Goal: Transaction & Acquisition: Download file/media

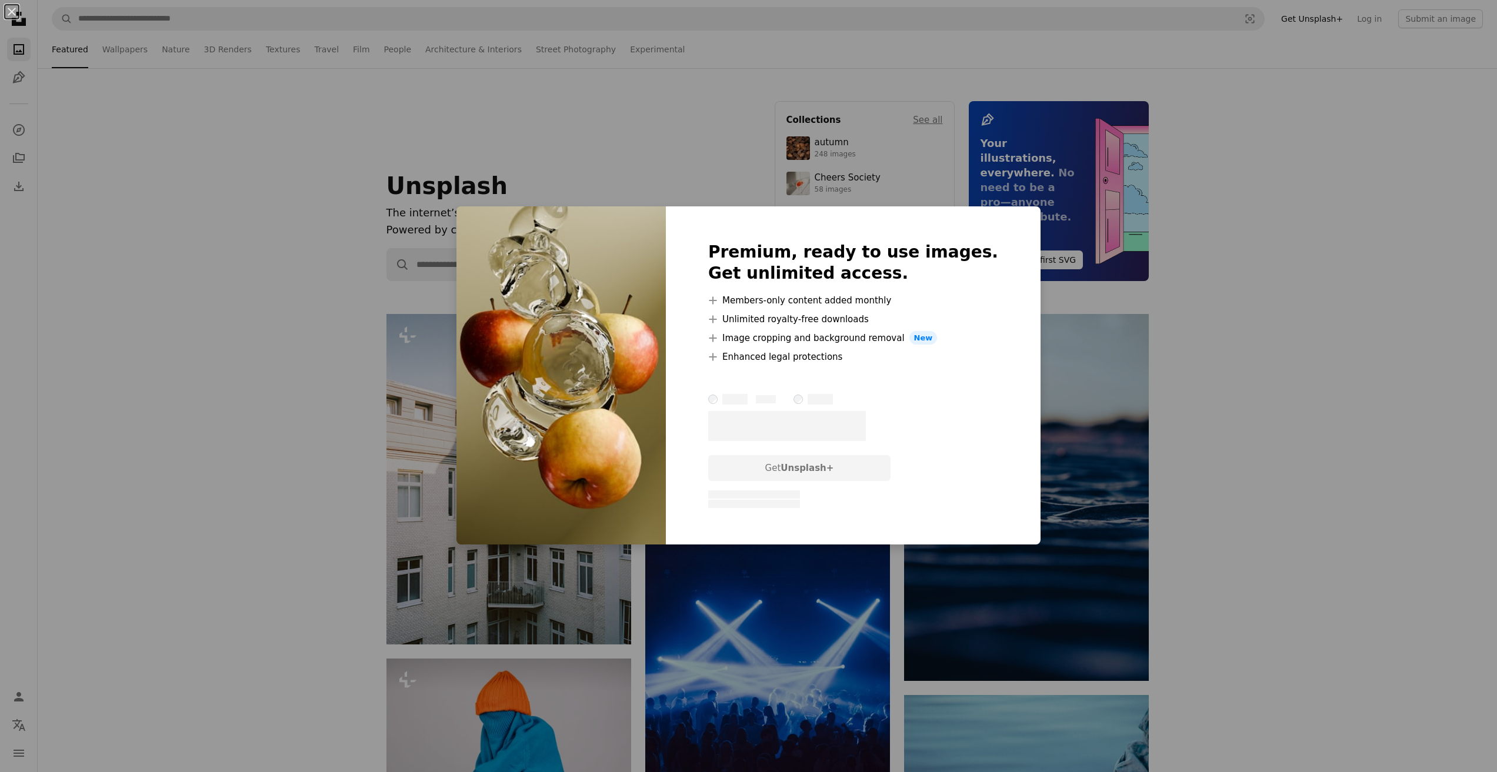
scroll to position [6157, 0]
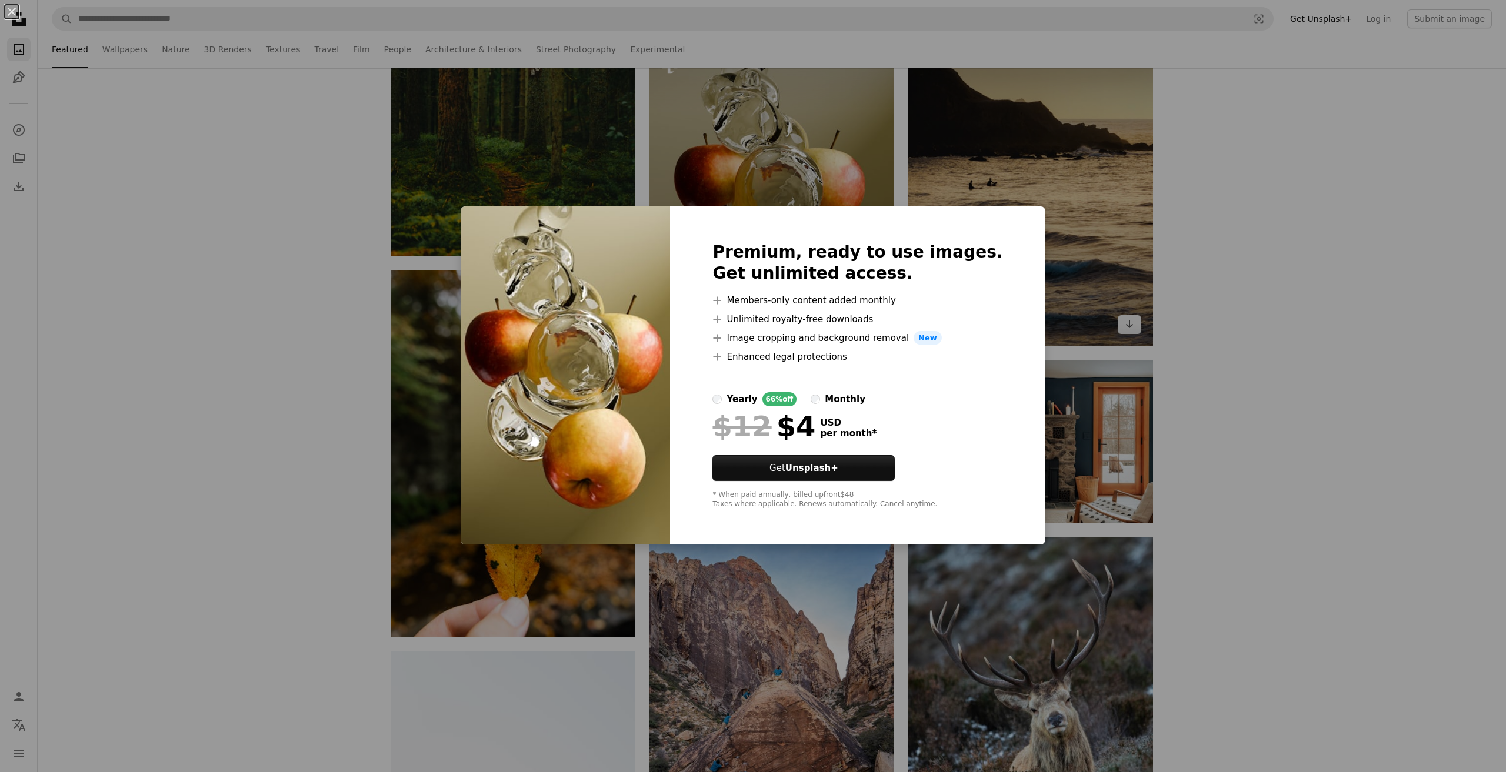
click at [1081, 286] on div "An X shape Premium, ready to use images. Get unlimited access. A plus sign Memb…" at bounding box center [753, 386] width 1506 height 772
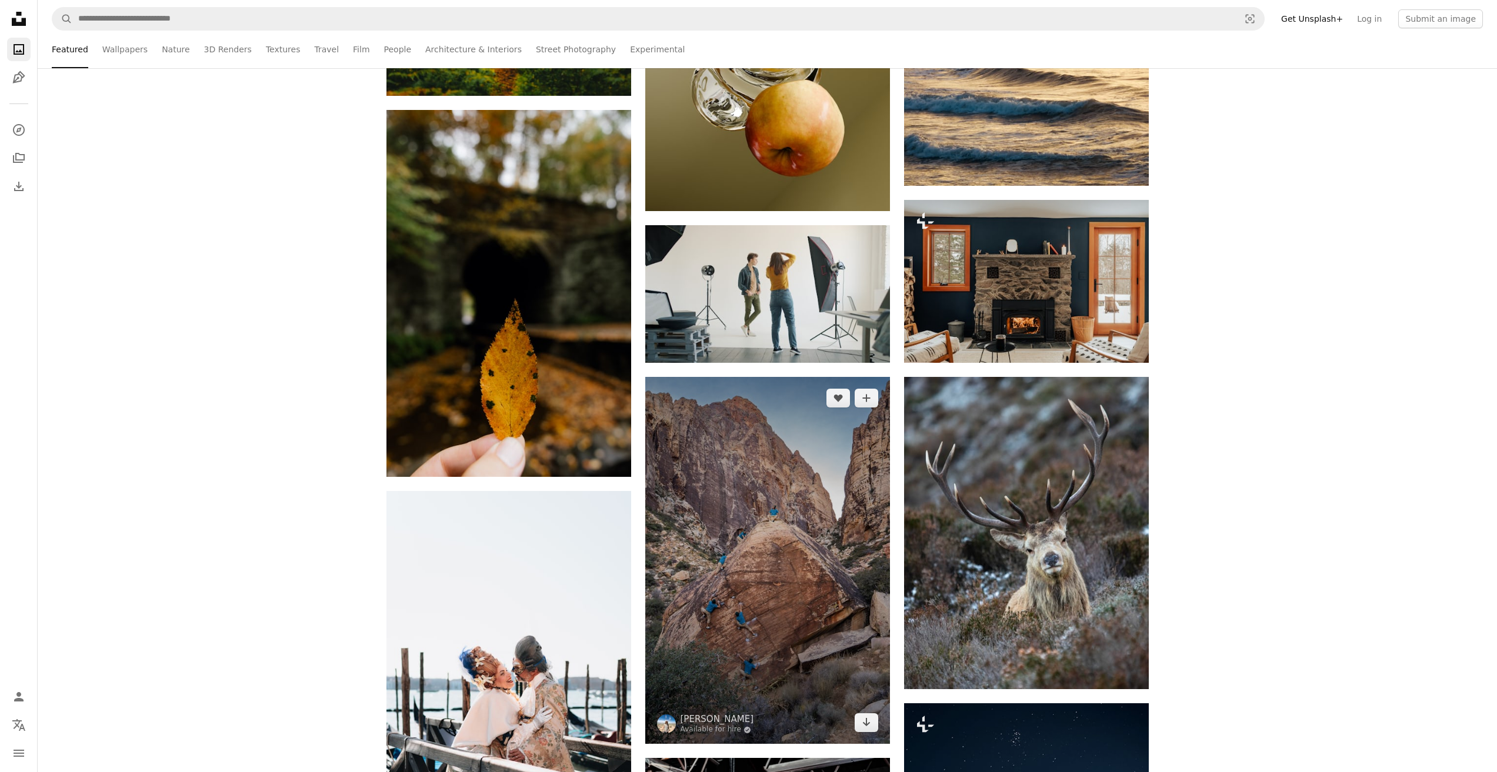
scroll to position [6393, 0]
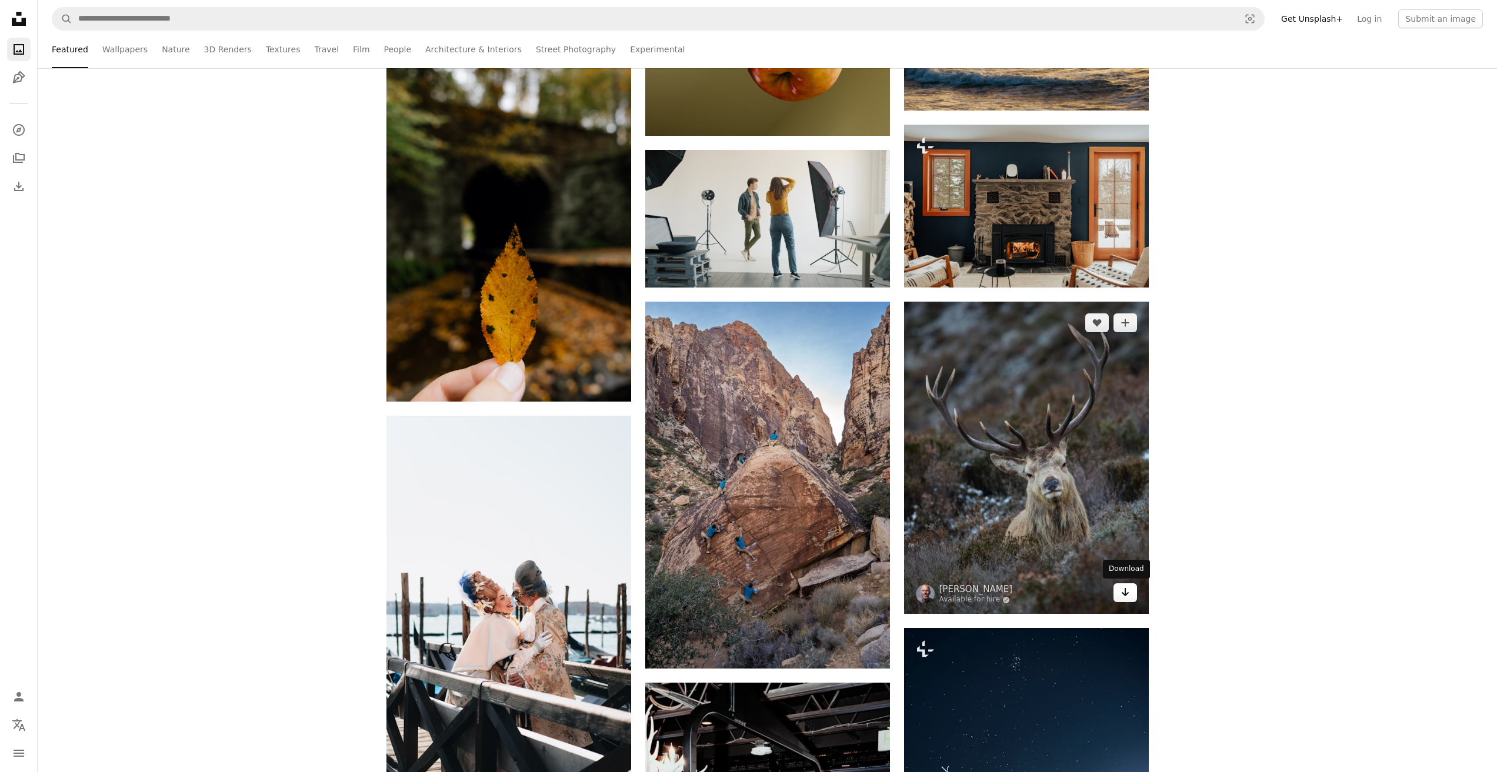
click at [1119, 596] on link "Arrow pointing down" at bounding box center [1126, 593] width 24 height 19
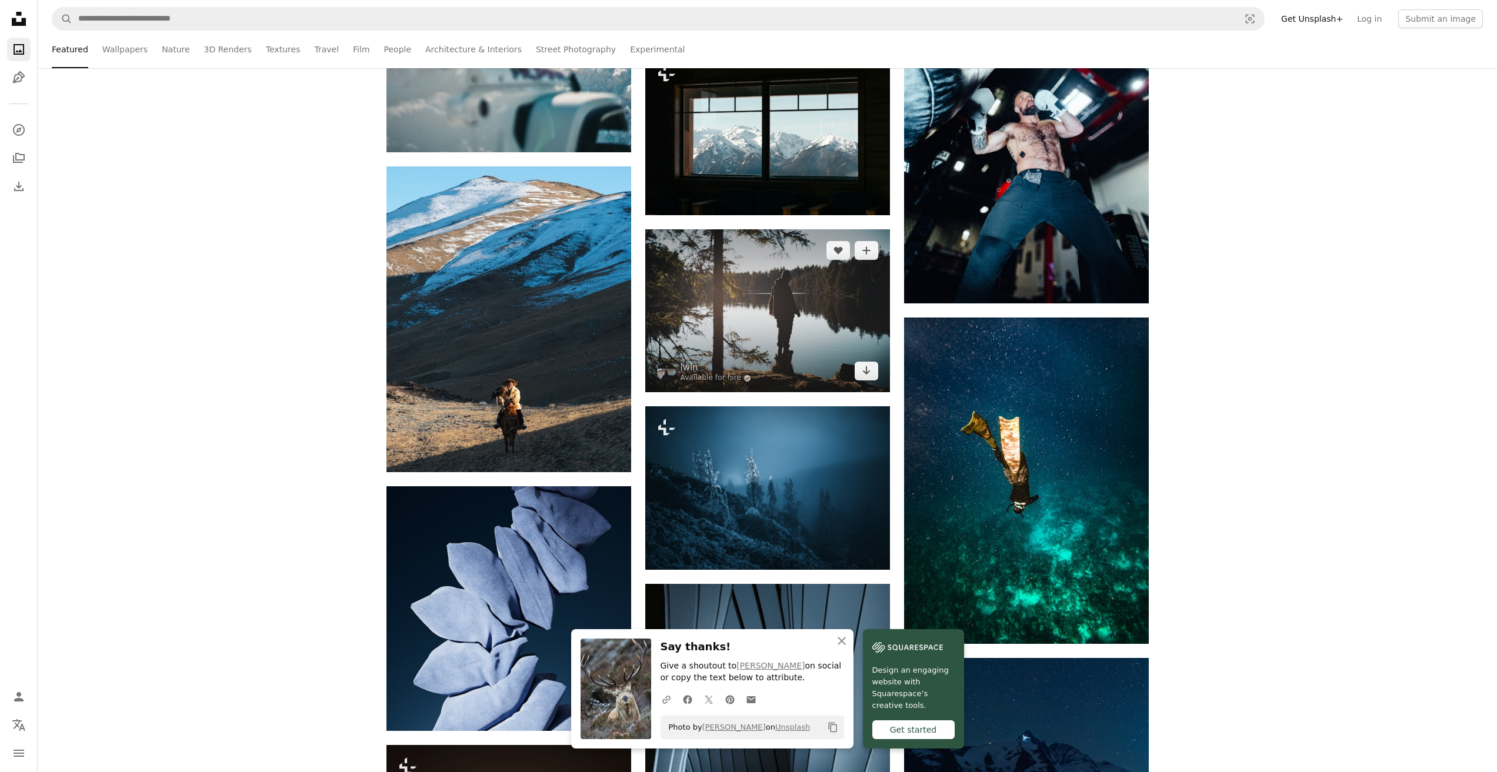
scroll to position [7412, 0]
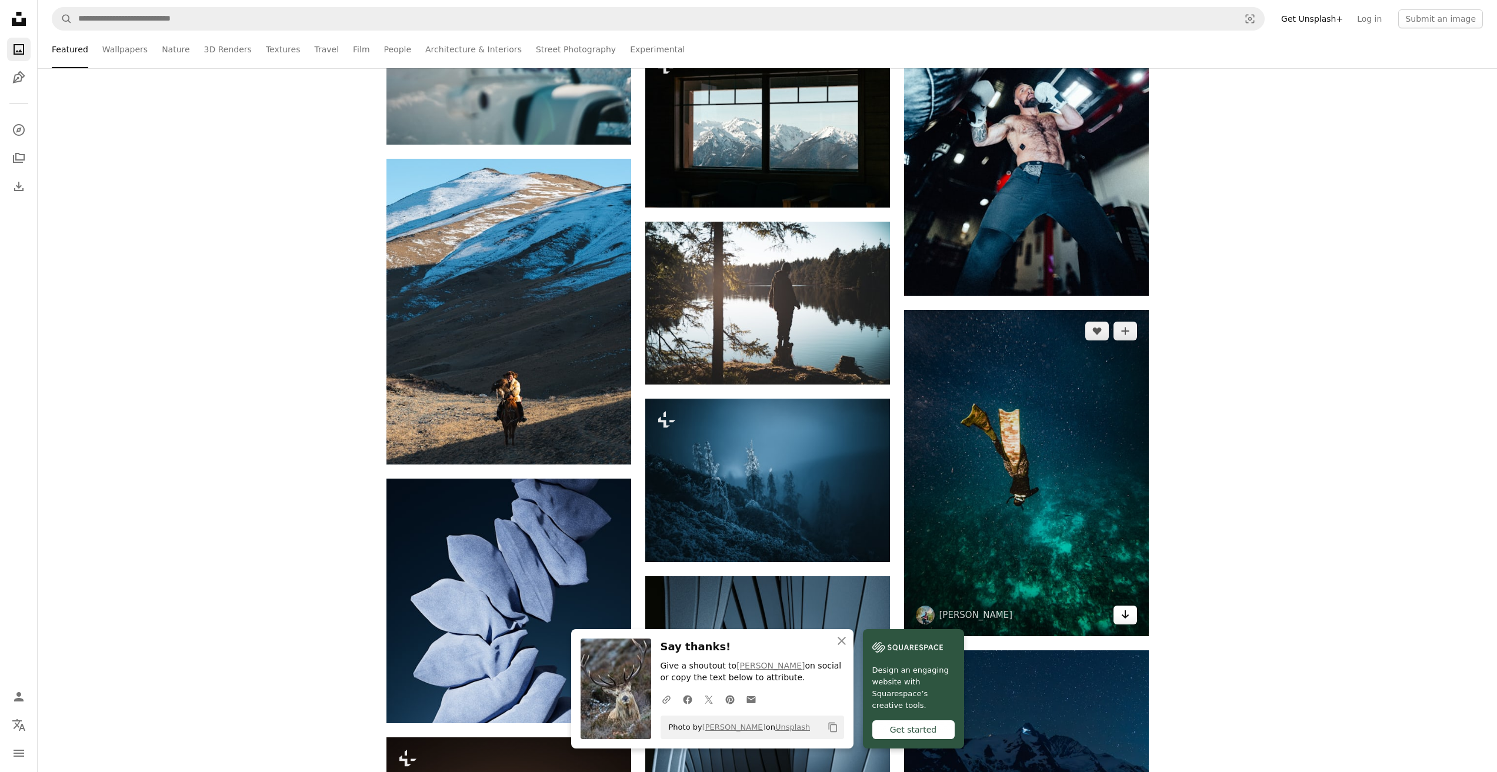
click at [1115, 619] on link "Arrow pointing down" at bounding box center [1126, 615] width 24 height 19
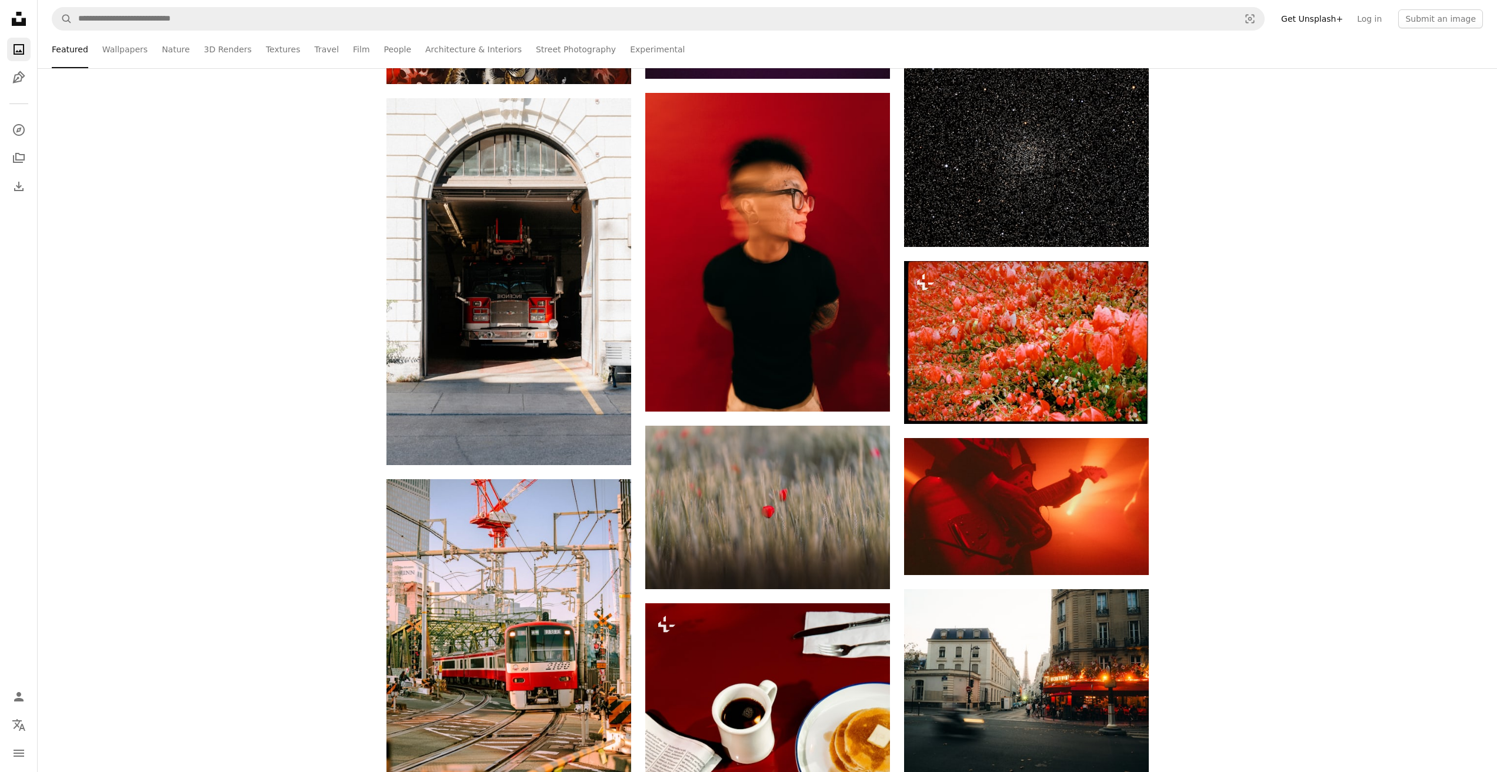
scroll to position [9295, 0]
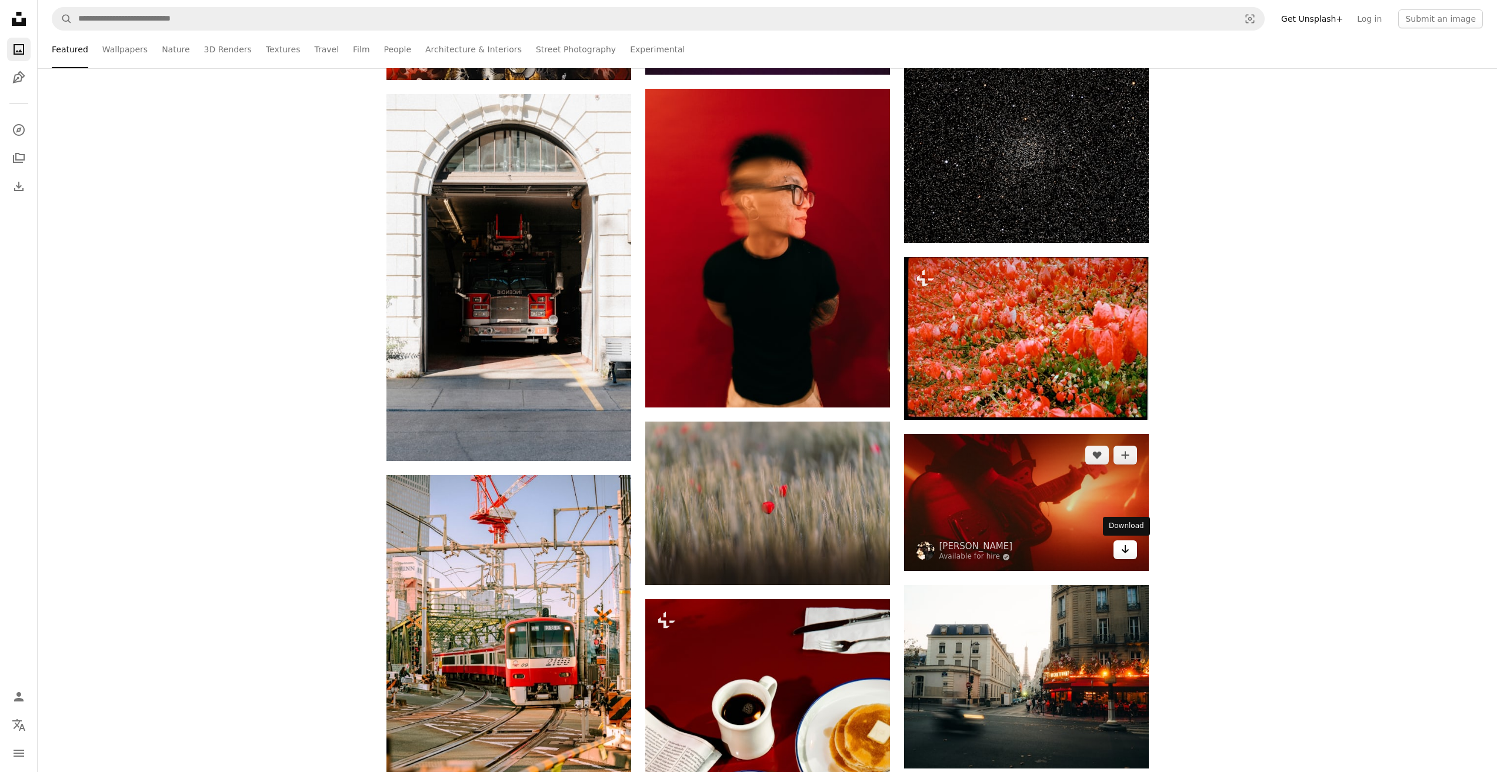
click at [1129, 547] on icon "Arrow pointing down" at bounding box center [1125, 549] width 9 height 14
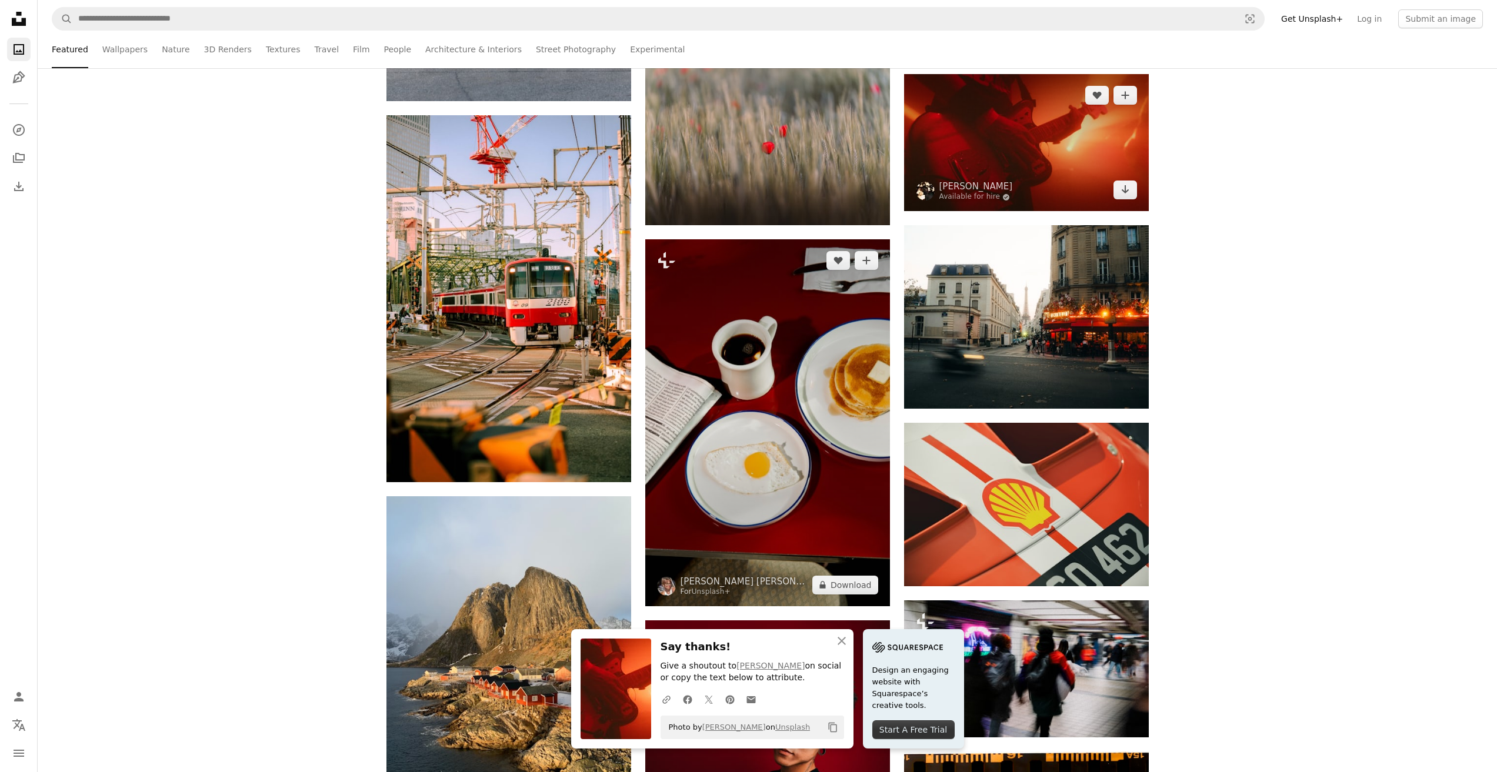
scroll to position [9726, 0]
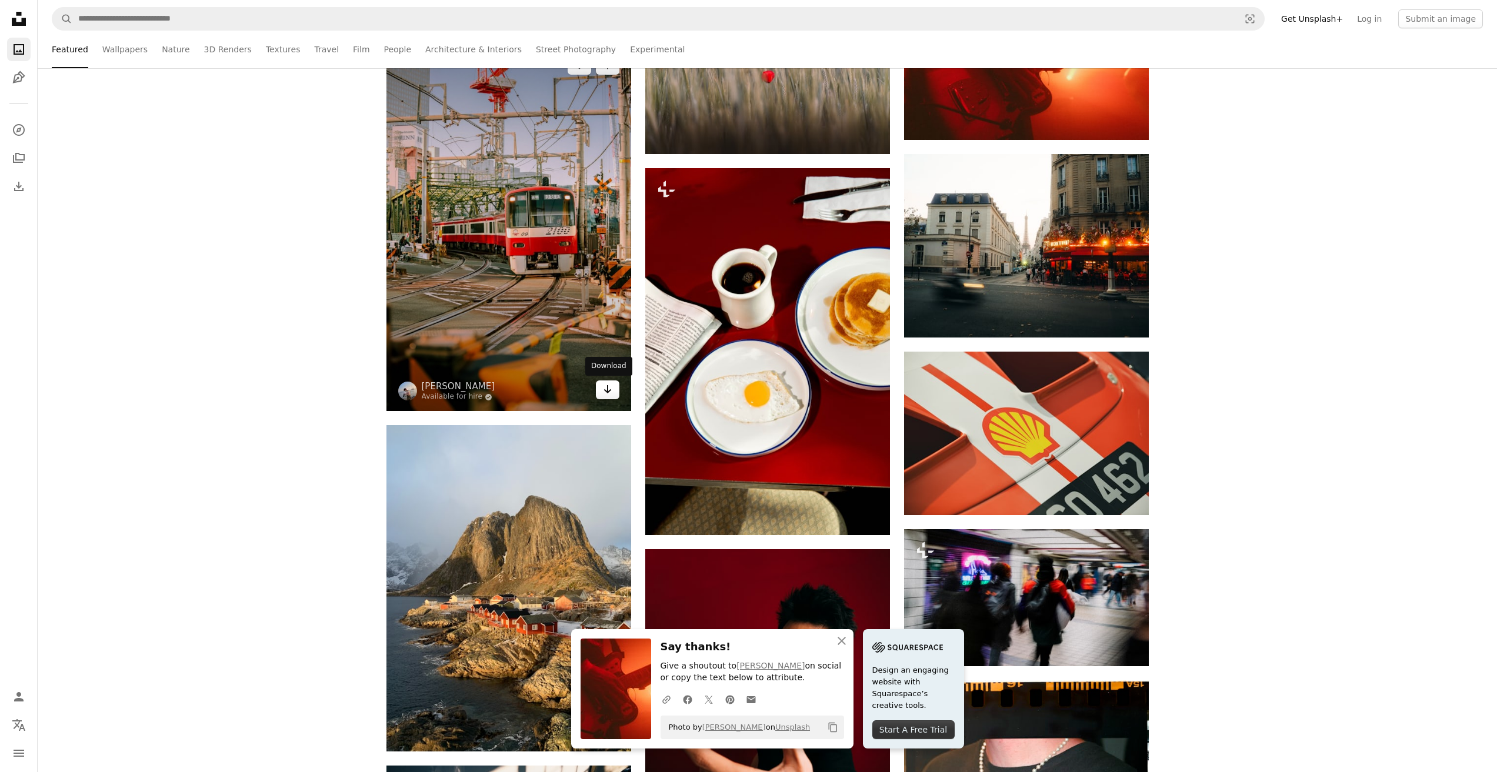
click at [608, 386] on icon "Download" at bounding box center [608, 389] width 8 height 8
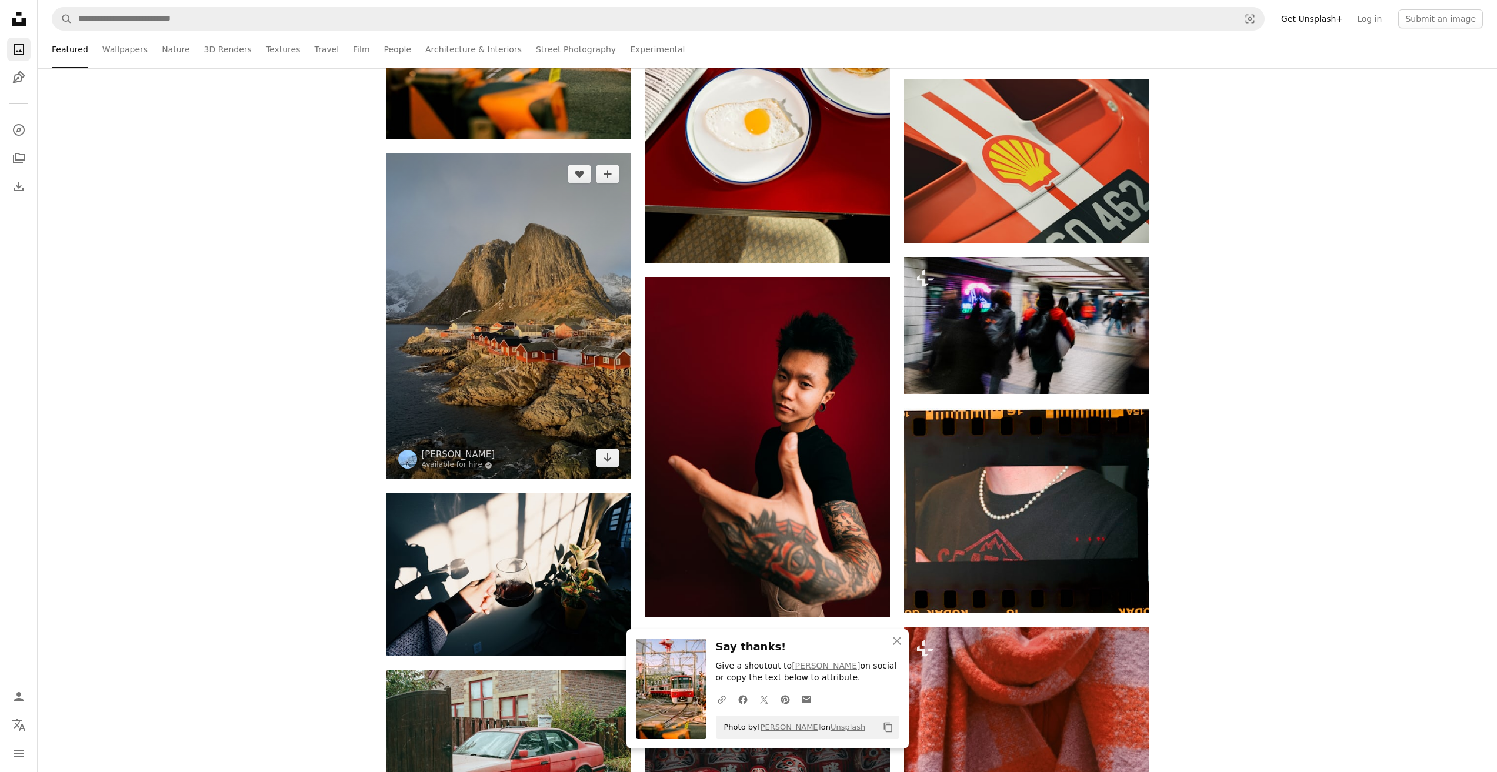
scroll to position [10001, 0]
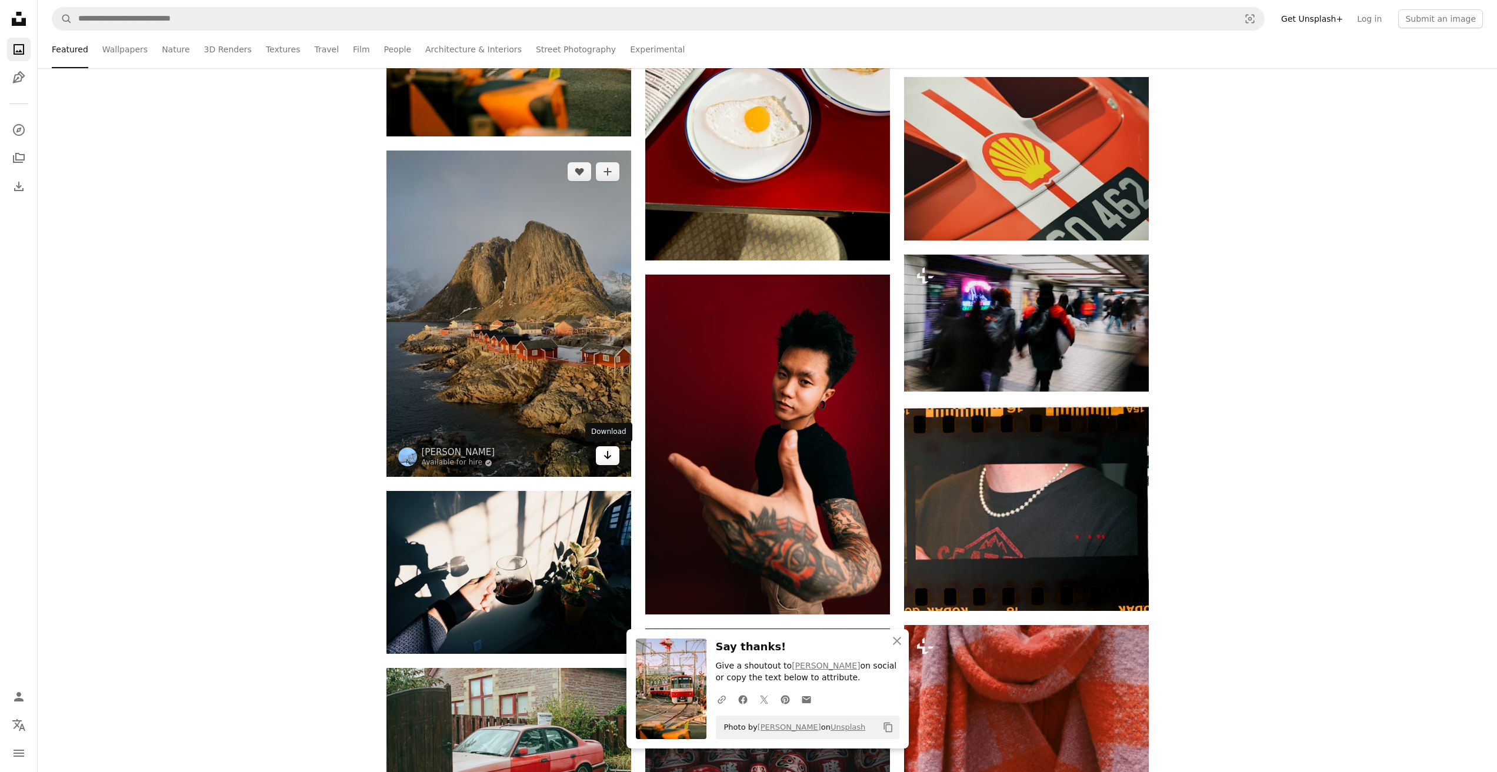
click at [613, 460] on link "Arrow pointing down" at bounding box center [608, 455] width 24 height 19
